Goal: Register for event/course

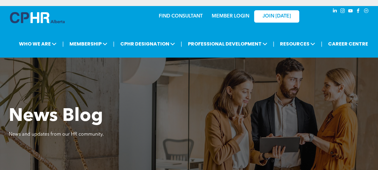
click at [235, 18] on link "MEMBER LOGIN" at bounding box center [231, 16] width 38 height 5
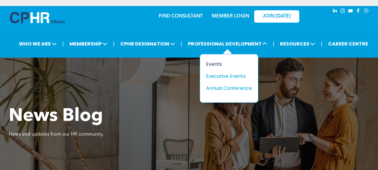
click at [218, 63] on div "Events" at bounding box center [227, 64] width 42 height 8
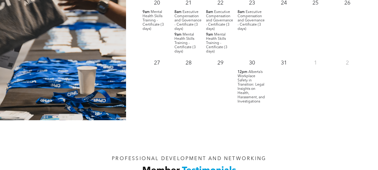
scroll to position [692, 0]
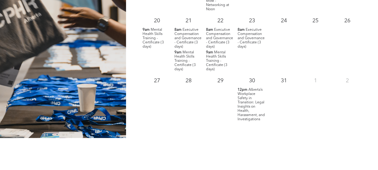
drag, startPoint x: 243, startPoint y: 105, endPoint x: 242, endPoint y: 151, distance: 46.0
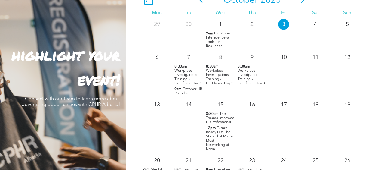
scroll to position [481, 0]
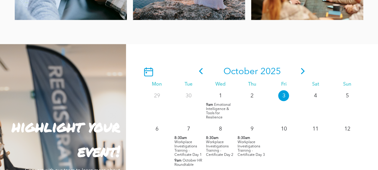
click at [301, 73] on icon at bounding box center [302, 71] width 9 height 6
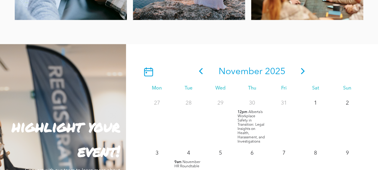
click at [300, 71] on icon at bounding box center [302, 71] width 9 height 6
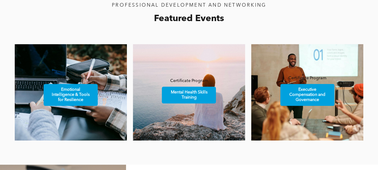
scroll to position [511, 0]
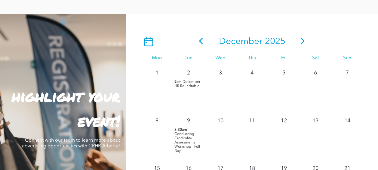
click at [202, 42] on icon at bounding box center [200, 41] width 9 height 6
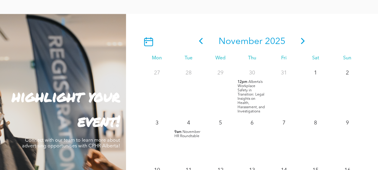
click at [200, 42] on icon at bounding box center [201, 41] width 4 height 6
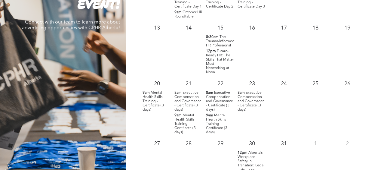
scroll to position [632, 0]
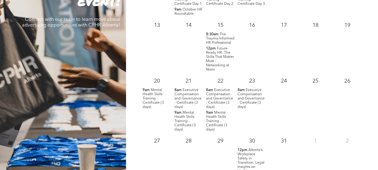
click at [249, 100] on span "Executive Compensation and Governance - Certificate (3 days)" at bounding box center [251, 98] width 27 height 20
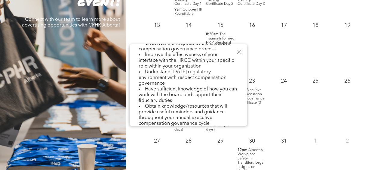
scroll to position [150, 0]
click at [240, 52] on div at bounding box center [239, 52] width 8 height 8
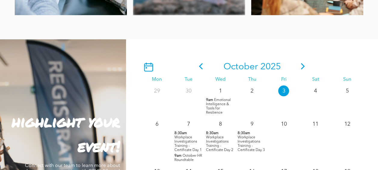
scroll to position [442, 0]
